Goal: Task Accomplishment & Management: Use online tool/utility

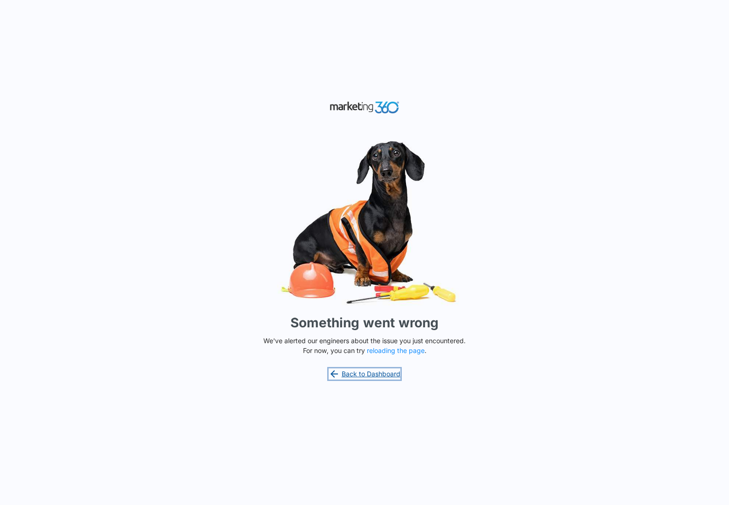
click at [389, 374] on link "Back to Dashboard" at bounding box center [365, 373] width 72 height 11
click at [402, 351] on button "reloading the page" at bounding box center [396, 350] width 58 height 7
